Goal: Navigation & Orientation: Find specific page/section

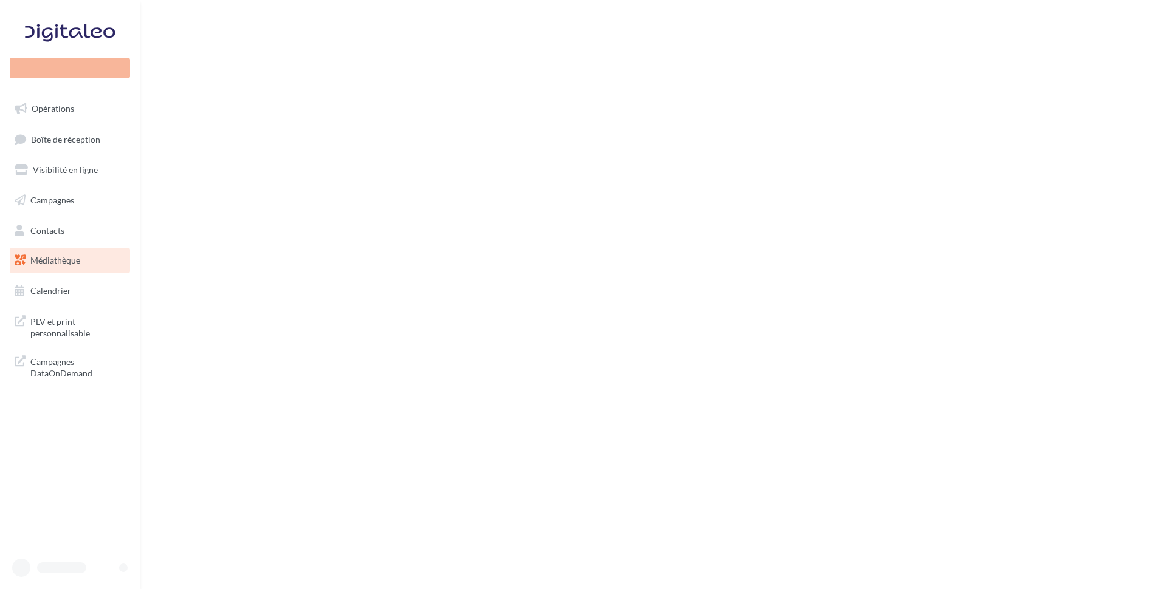
click at [109, 258] on link "Médiathèque" at bounding box center [69, 261] width 125 height 26
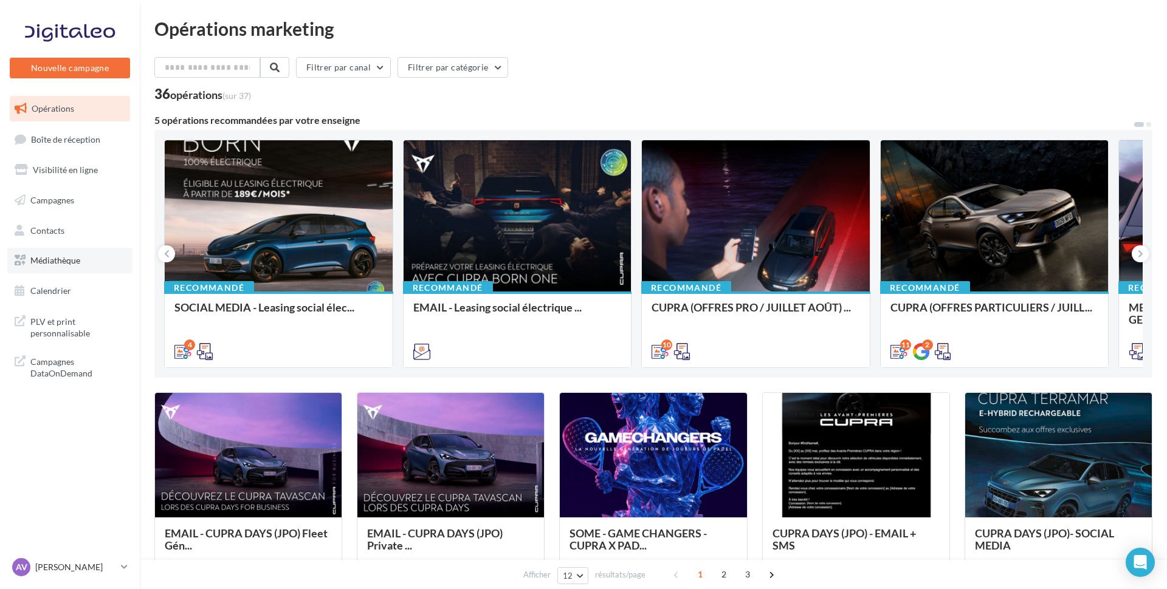
click at [74, 267] on link "Médiathèque" at bounding box center [69, 261] width 125 height 26
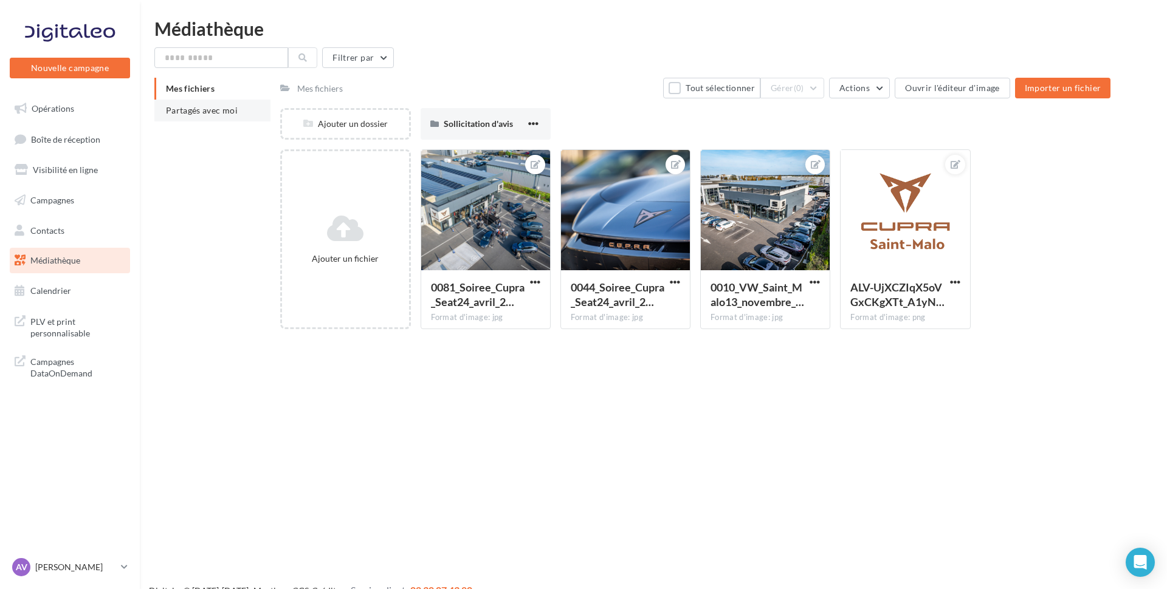
click at [219, 108] on span "Partagés avec moi" at bounding box center [202, 110] width 72 height 10
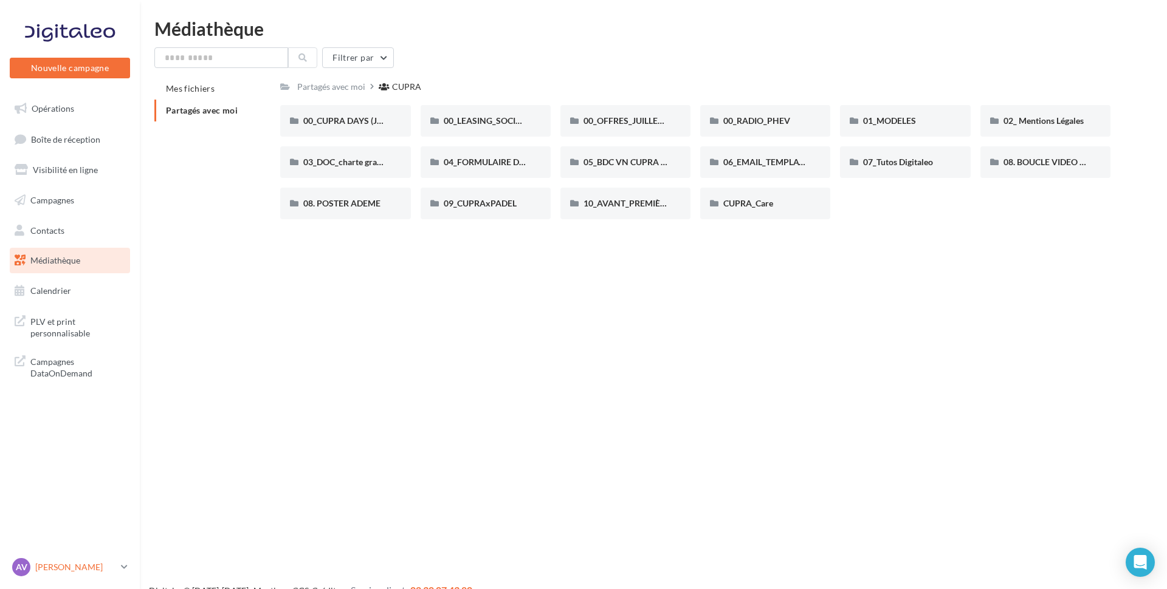
click at [105, 558] on link "AV [PERSON_NAME] cupra-saintmalo" at bounding box center [70, 567] width 120 height 23
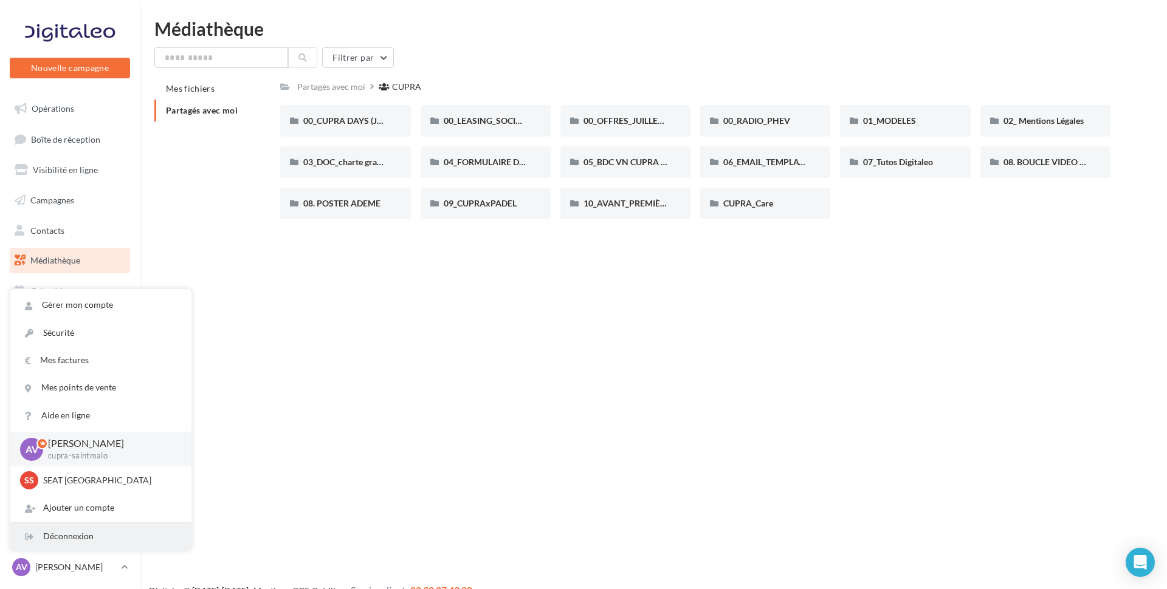
click at [78, 532] on div "Déconnexion" at bounding box center [100, 536] width 181 height 27
